Goal: Book appointment/travel/reservation

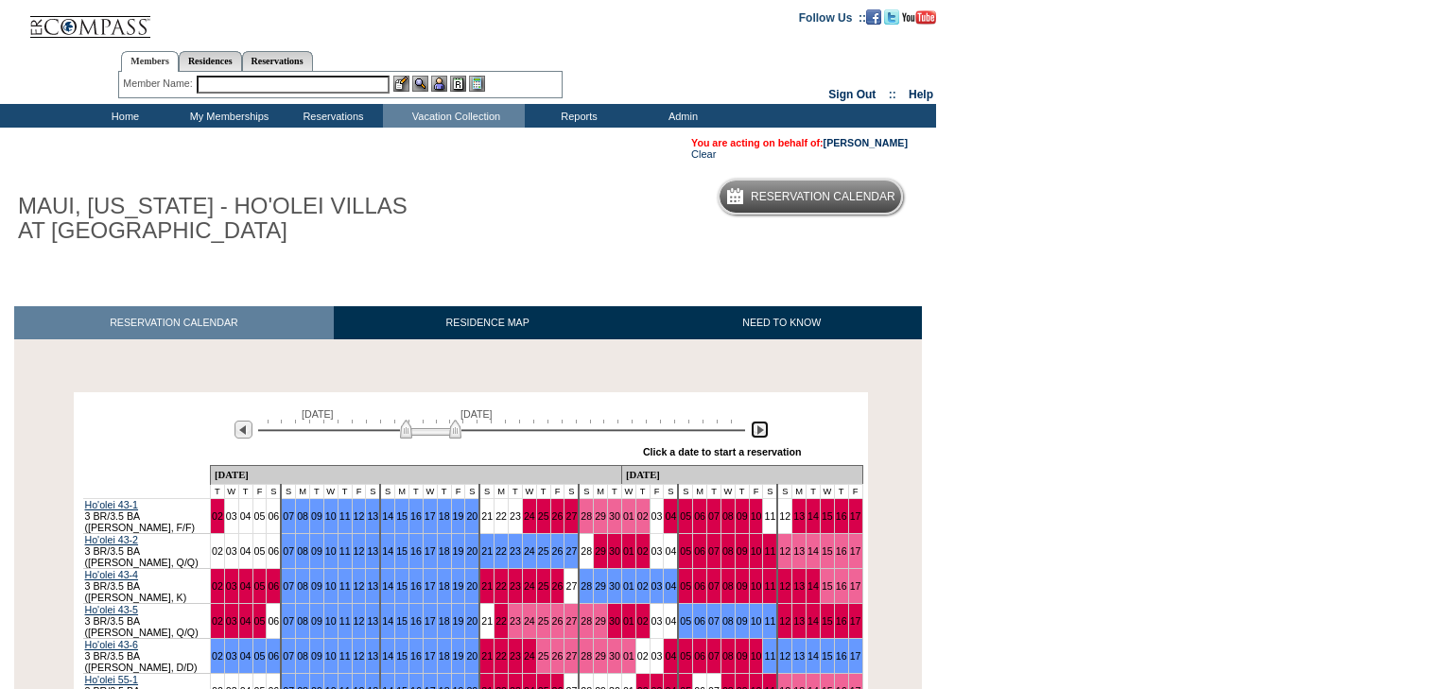
click at [765, 431] on img at bounding box center [760, 430] width 18 height 18
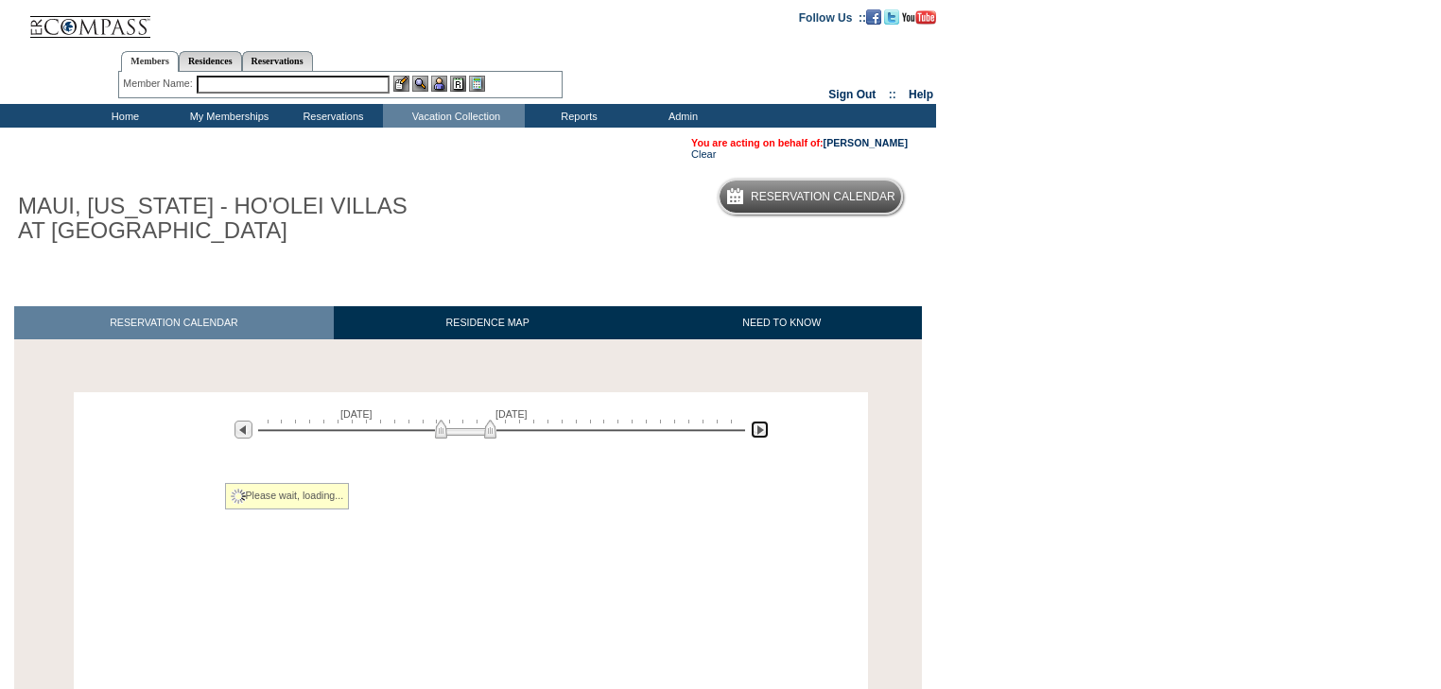
click at [765, 431] on img at bounding box center [760, 430] width 18 height 18
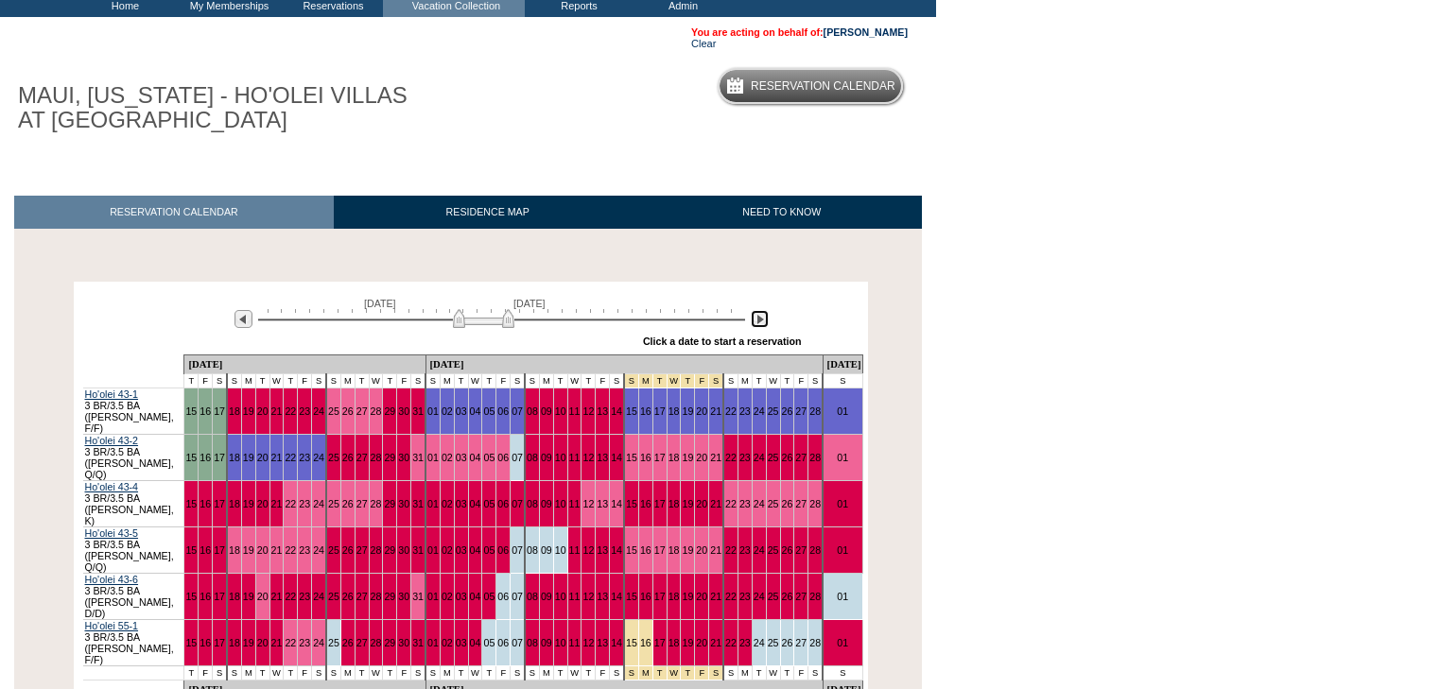
scroll to position [218, 0]
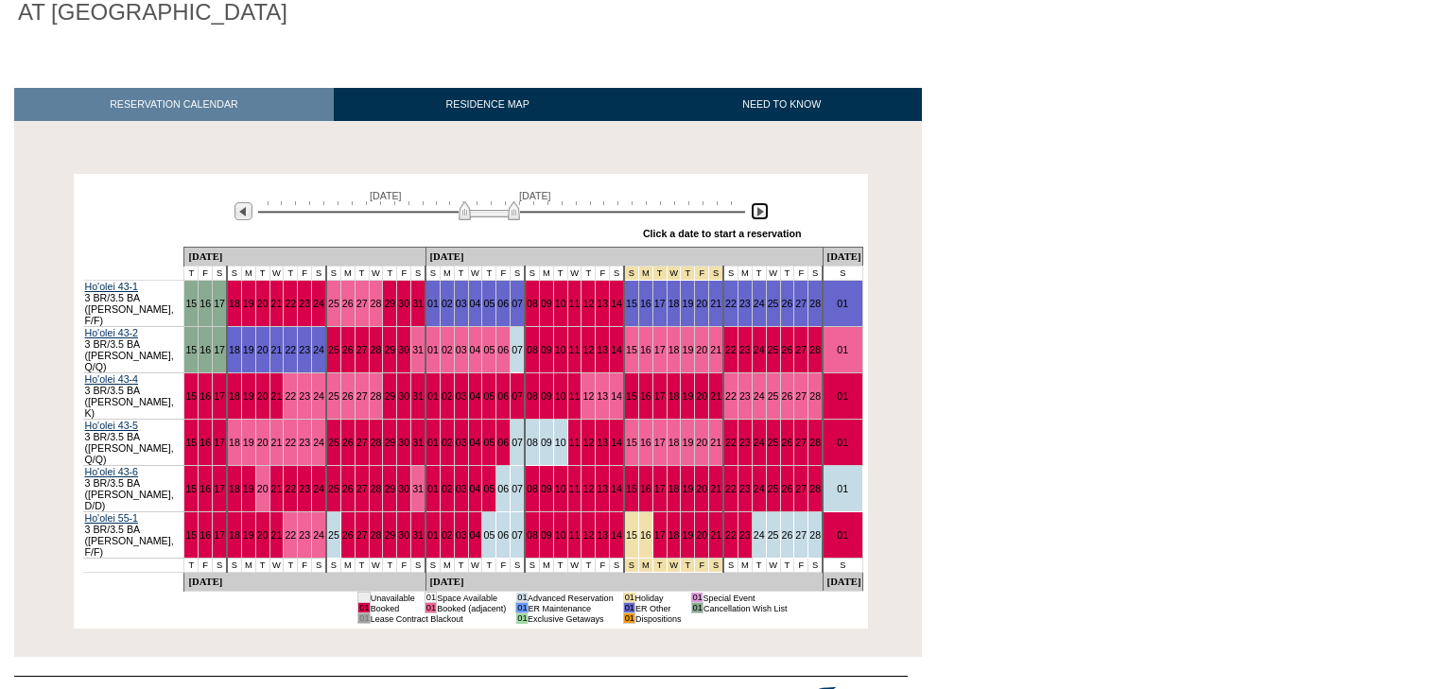
drag, startPoint x: 499, startPoint y: 216, endPoint x: 525, endPoint y: 214, distance: 25.6
click at [520, 214] on img at bounding box center [489, 210] width 61 height 19
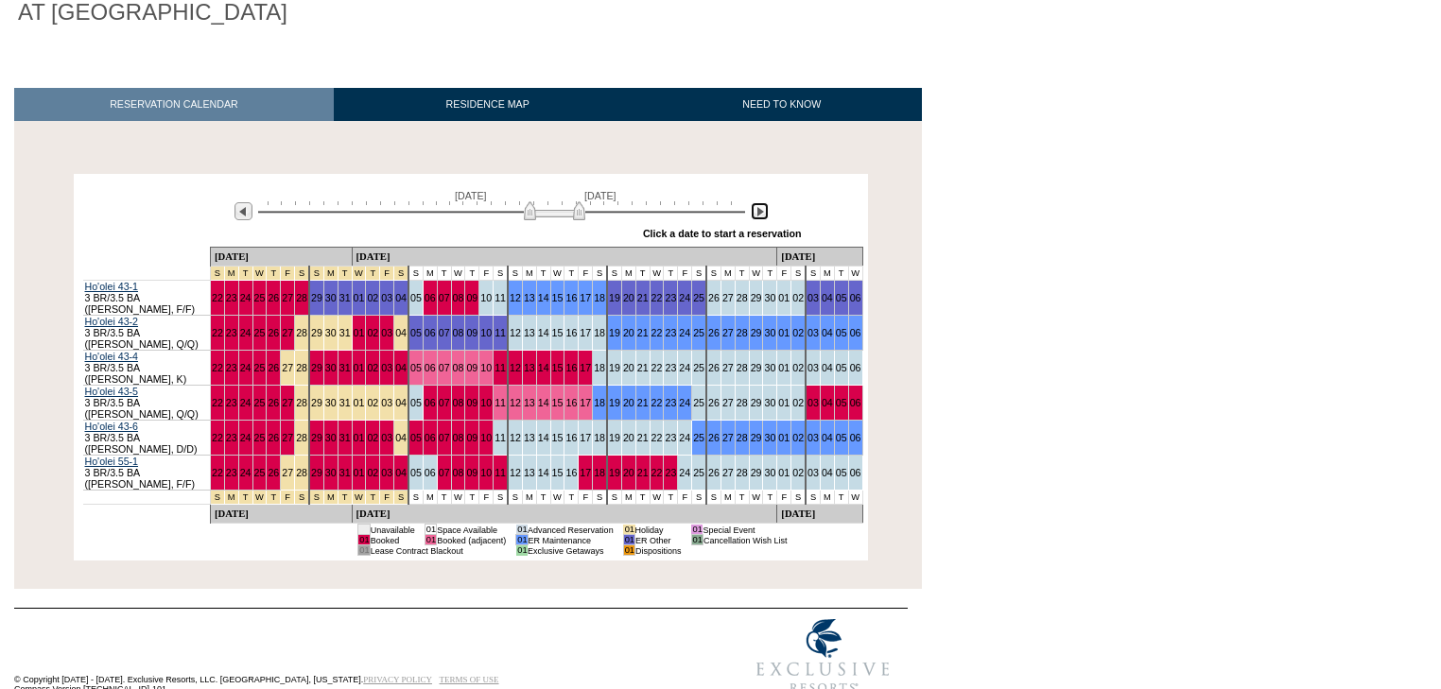
drag, startPoint x: 522, startPoint y: 217, endPoint x: 570, endPoint y: 231, distance: 50.3
click at [567, 234] on div "[DATE] [DATE] » Apply these dates to all the calendars on this page Click a dat…" at bounding box center [470, 213] width 785 height 68
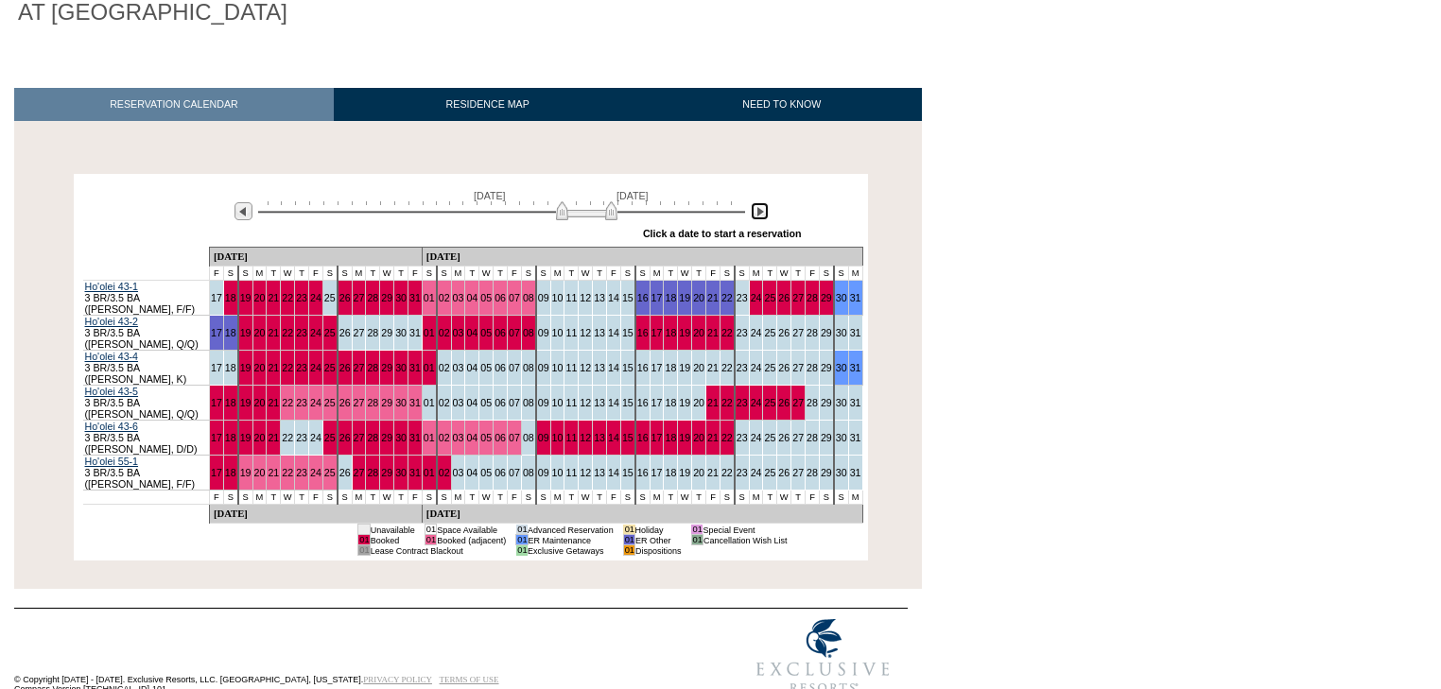
drag, startPoint x: 562, startPoint y: 212, endPoint x: 597, endPoint y: 217, distance: 35.3
click at [597, 217] on img at bounding box center [586, 210] width 61 height 19
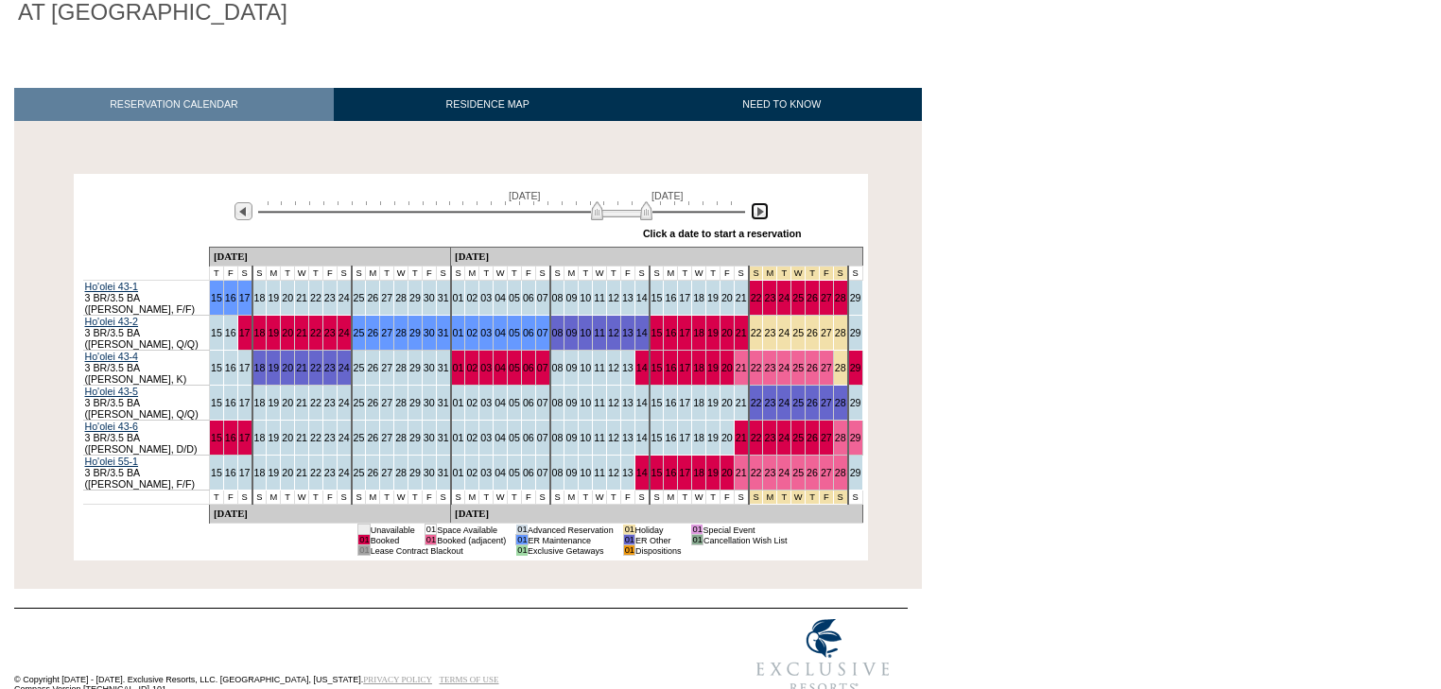
drag, startPoint x: 587, startPoint y: 211, endPoint x: 624, endPoint y: 215, distance: 37.1
click at [626, 215] on img at bounding box center [621, 210] width 61 height 19
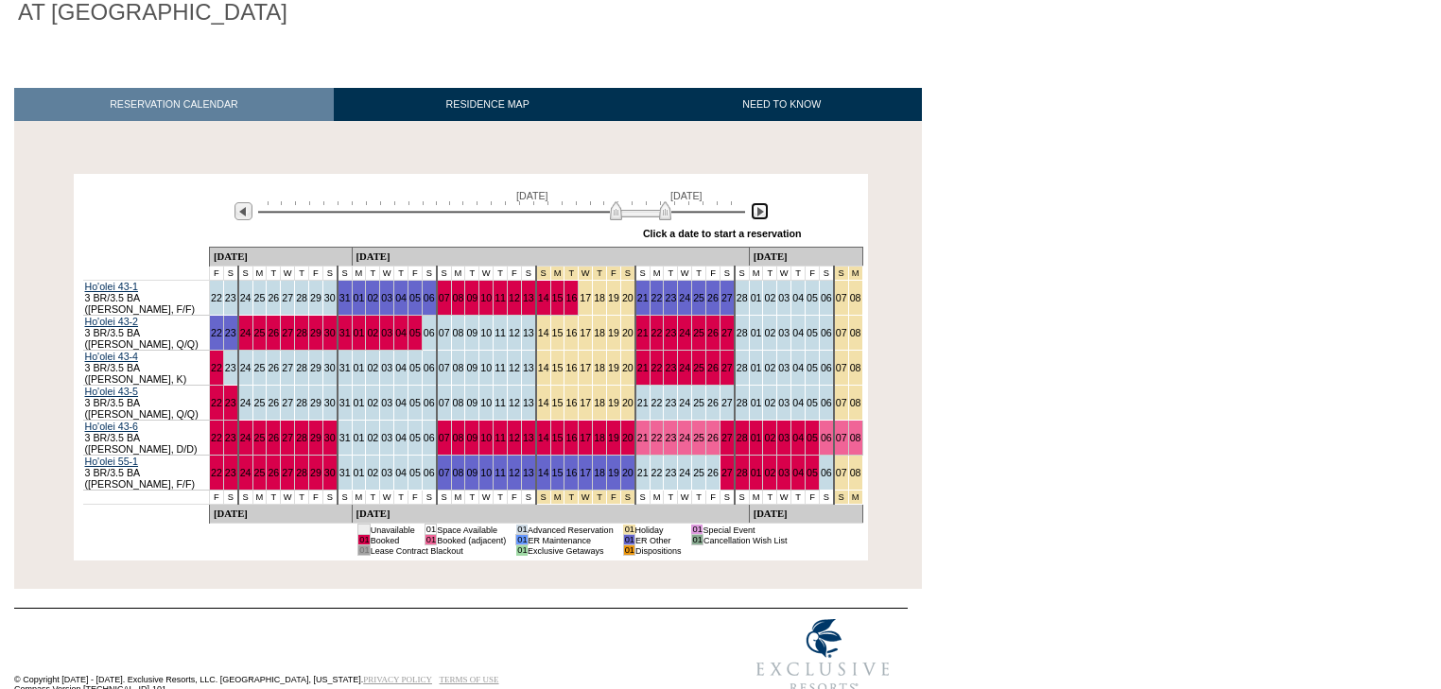
drag, startPoint x: 647, startPoint y: 207, endPoint x: 658, endPoint y: 208, distance: 11.4
click at [658, 208] on img at bounding box center [640, 210] width 61 height 19
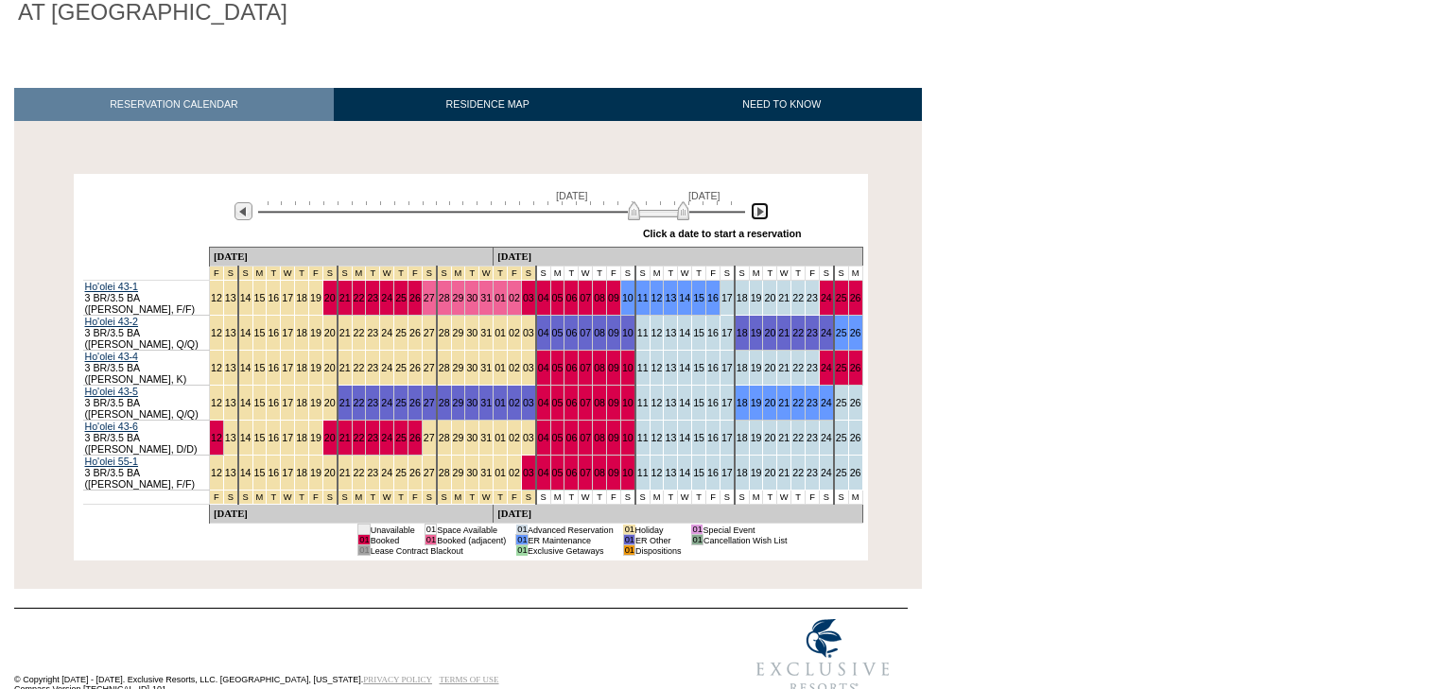
drag, startPoint x: 658, startPoint y: 208, endPoint x: 669, endPoint y: 209, distance: 11.4
click at [669, 209] on img at bounding box center [658, 210] width 61 height 19
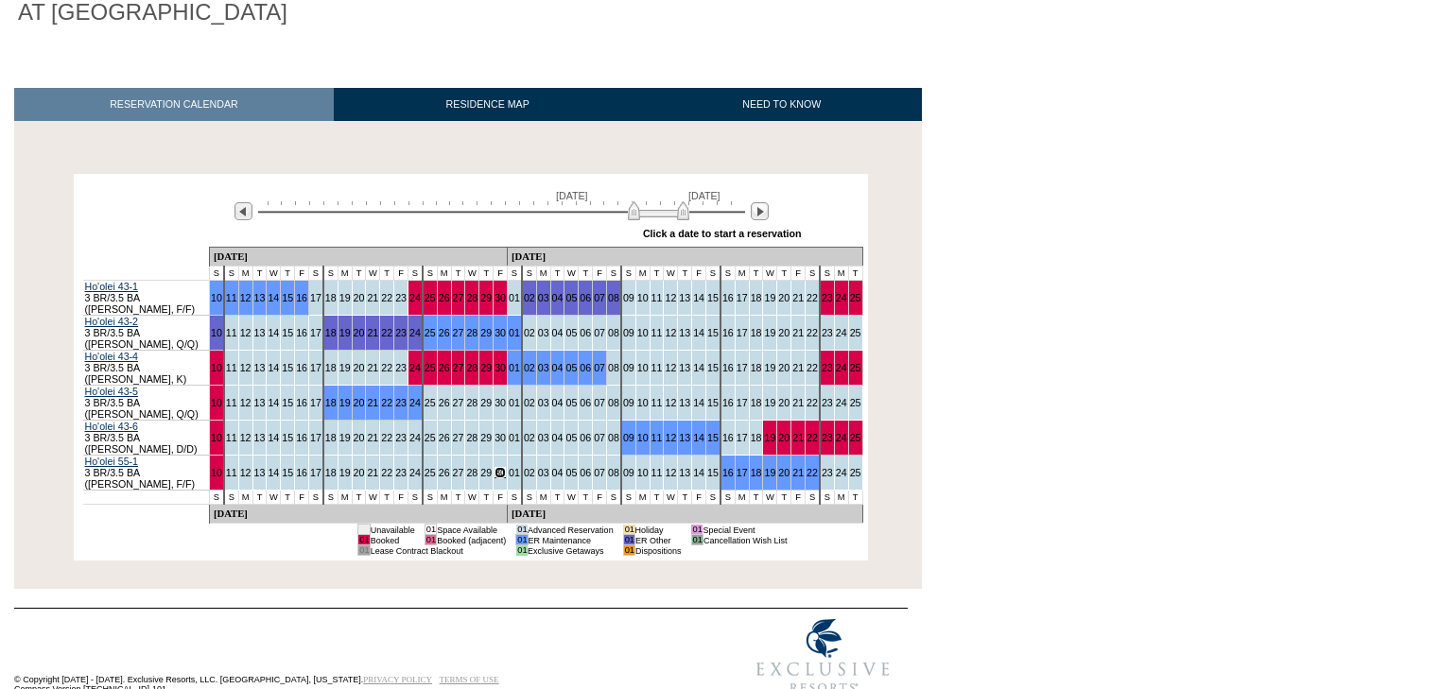
click at [495, 467] on link "30" at bounding box center [500, 472] width 11 height 11
